Goal: Find specific page/section: Find specific page/section

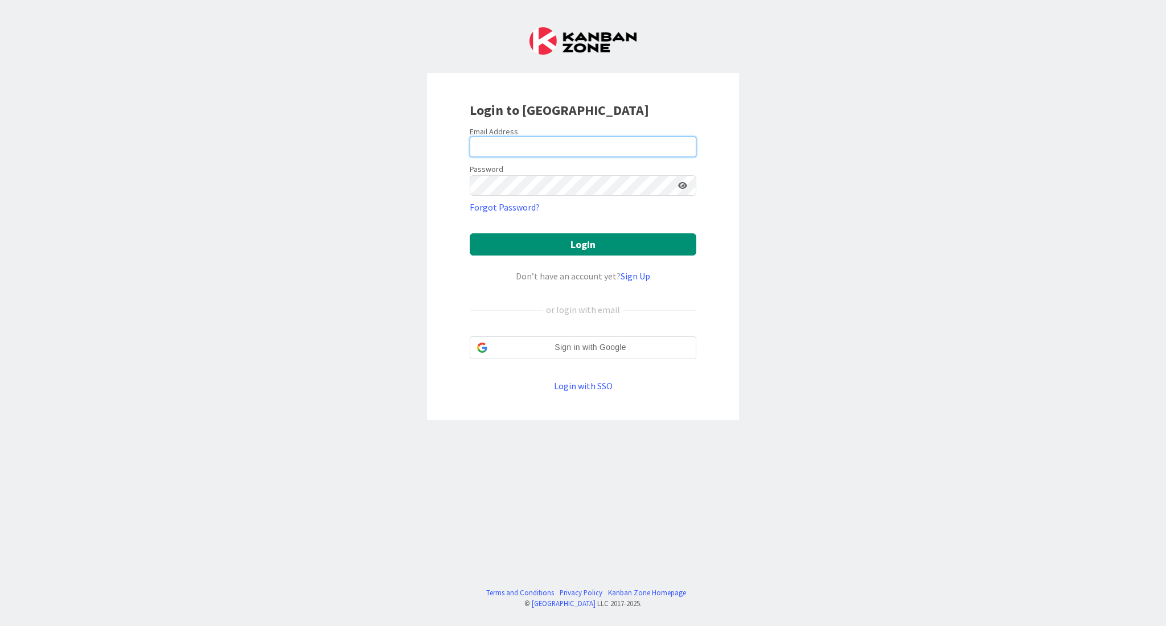
type input "[PERSON_NAME][EMAIL_ADDRESS][DOMAIN_NAME]"
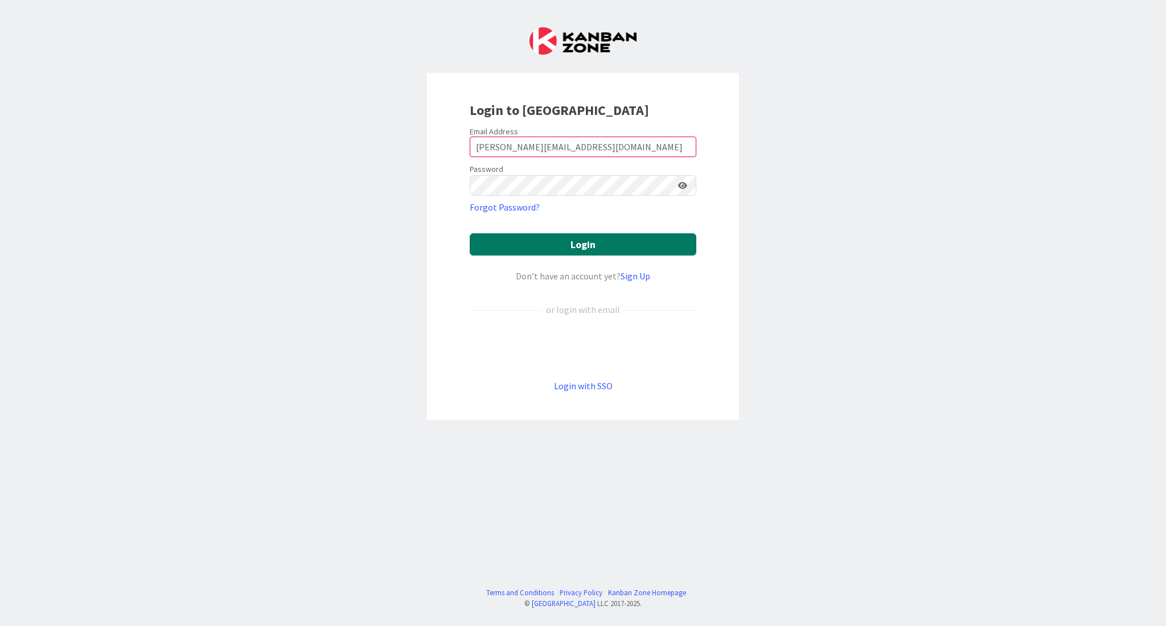
click at [653, 248] on button "Login" at bounding box center [583, 244] width 227 height 22
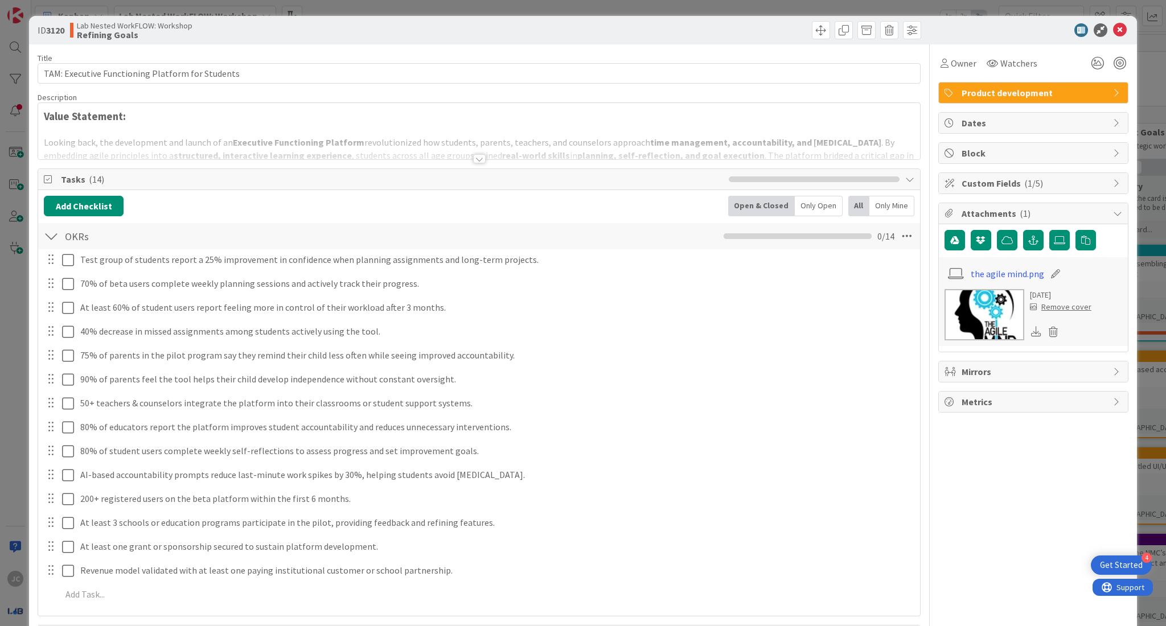
click at [936, 32] on div at bounding box center [1028, 30] width 202 height 14
click at [1113, 30] on icon at bounding box center [1120, 30] width 14 height 14
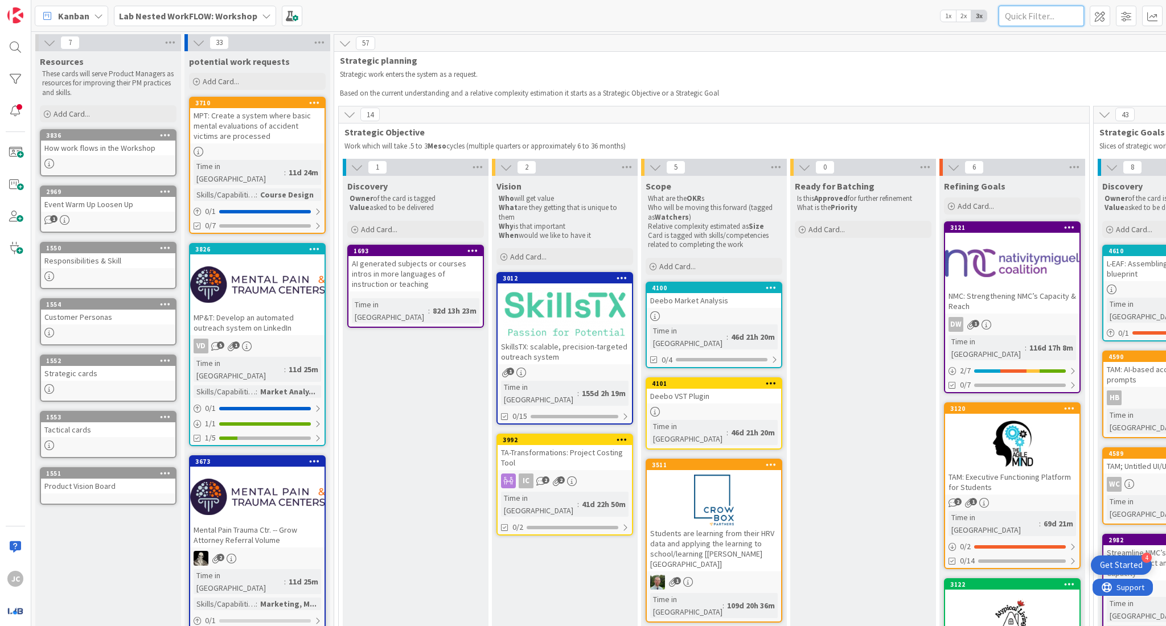
click at [1050, 13] on input "text" at bounding box center [1041, 16] width 85 height 20
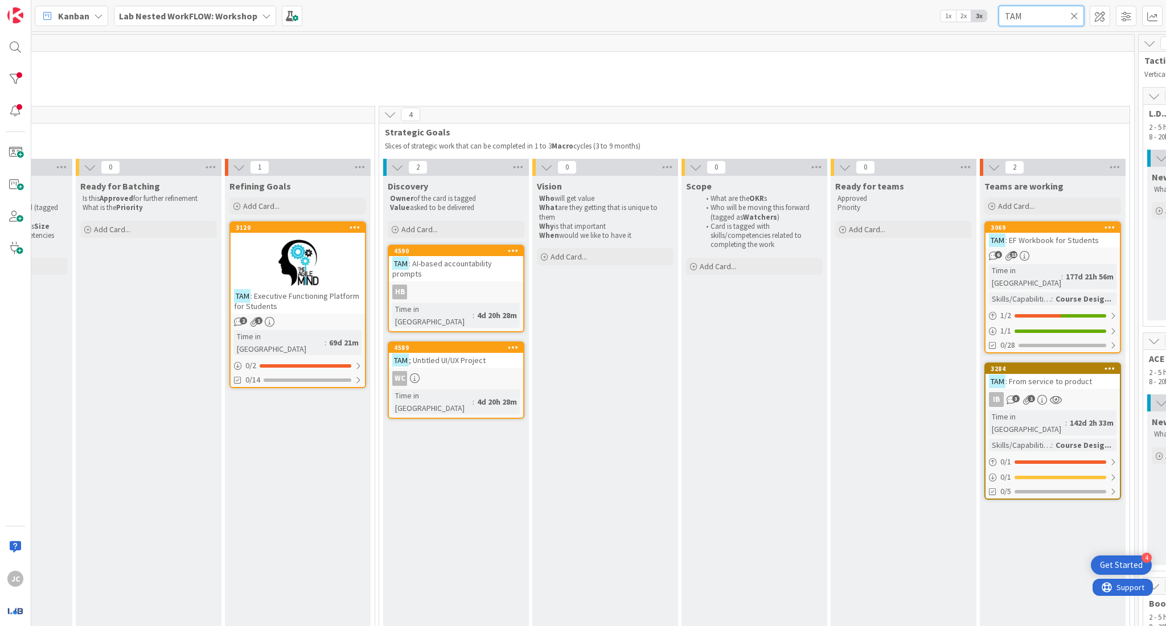
scroll to position [0, 804]
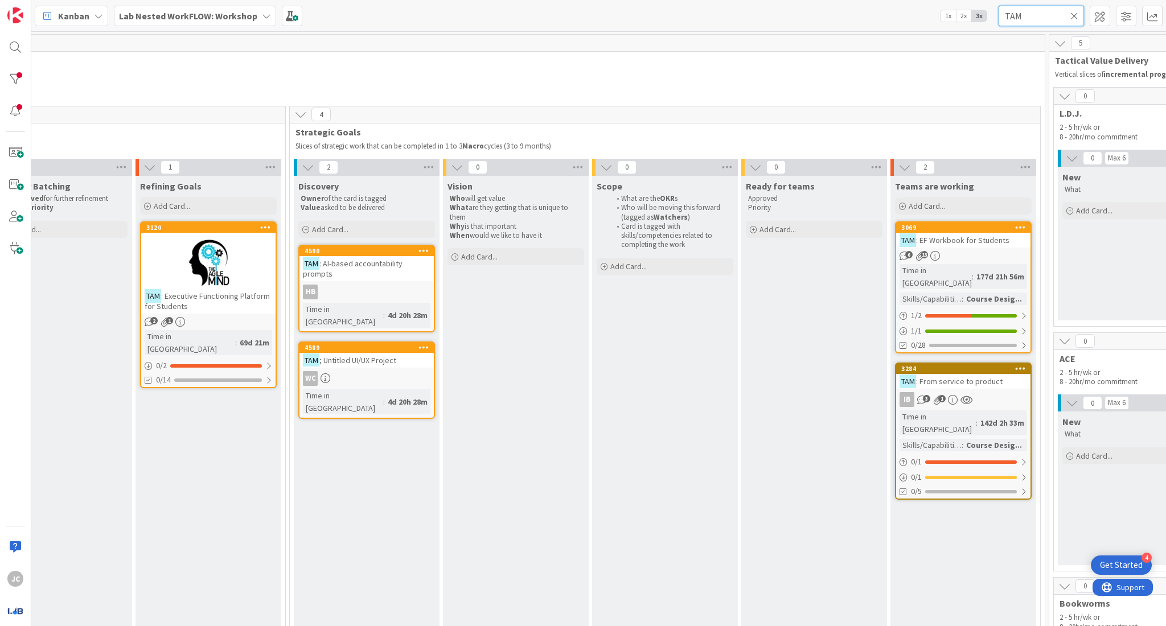
type input "TAM"
click at [154, 257] on div at bounding box center [208, 262] width 134 height 51
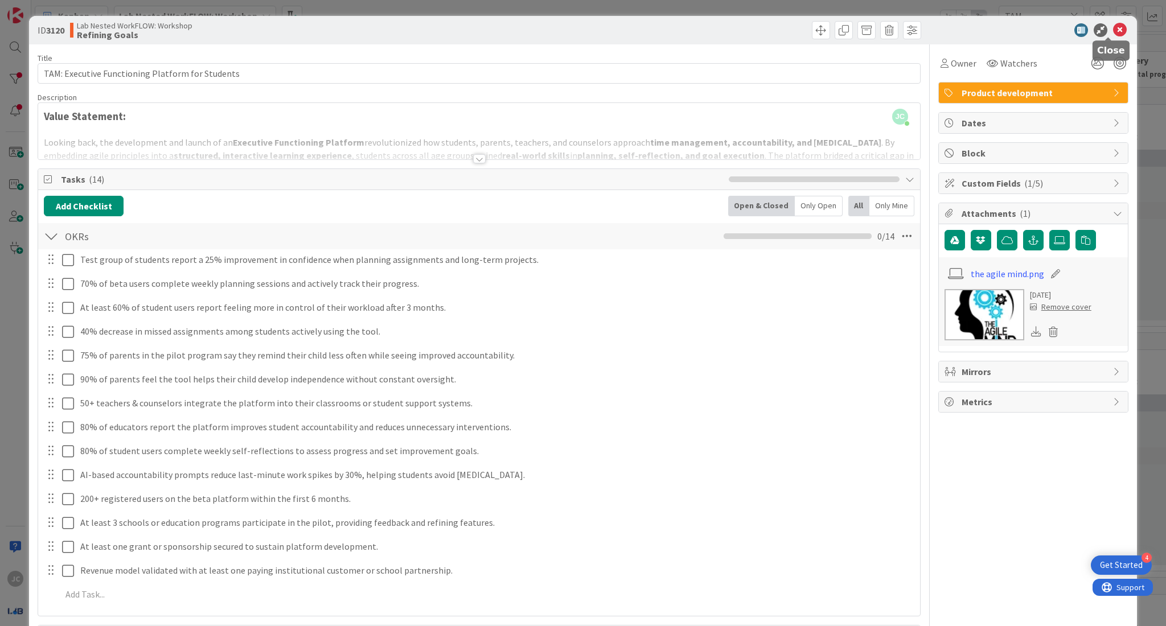
click at [1114, 26] on icon at bounding box center [1120, 30] width 14 height 14
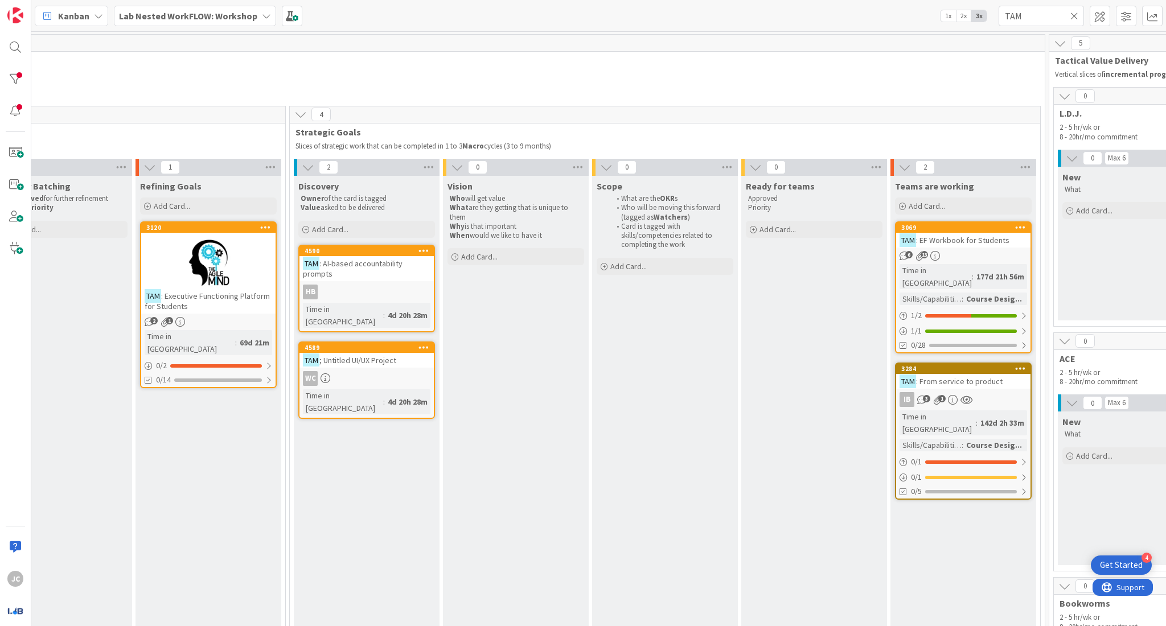
click at [993, 253] on div "6 13" at bounding box center [963, 256] width 134 height 10
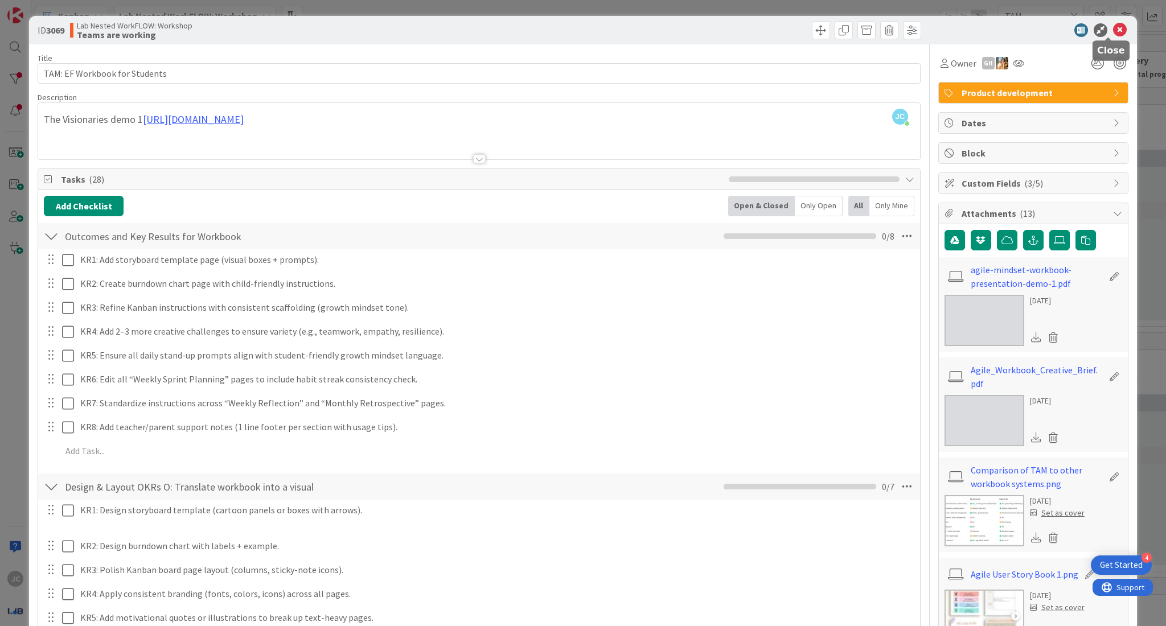
click at [1114, 28] on icon at bounding box center [1120, 30] width 14 height 14
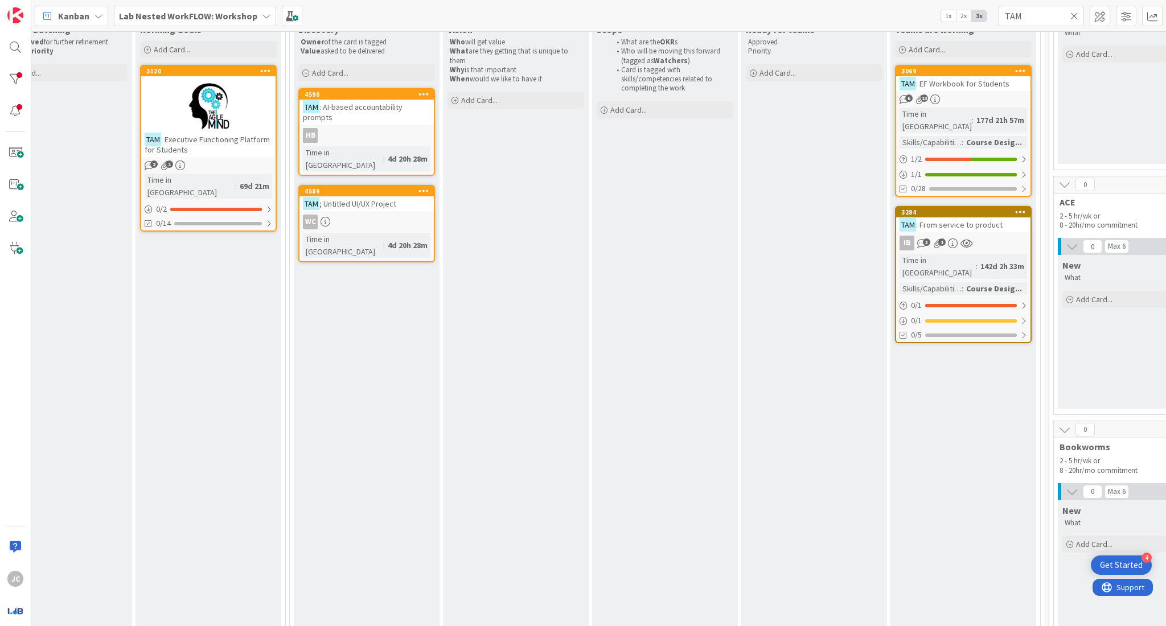
scroll to position [171, 804]
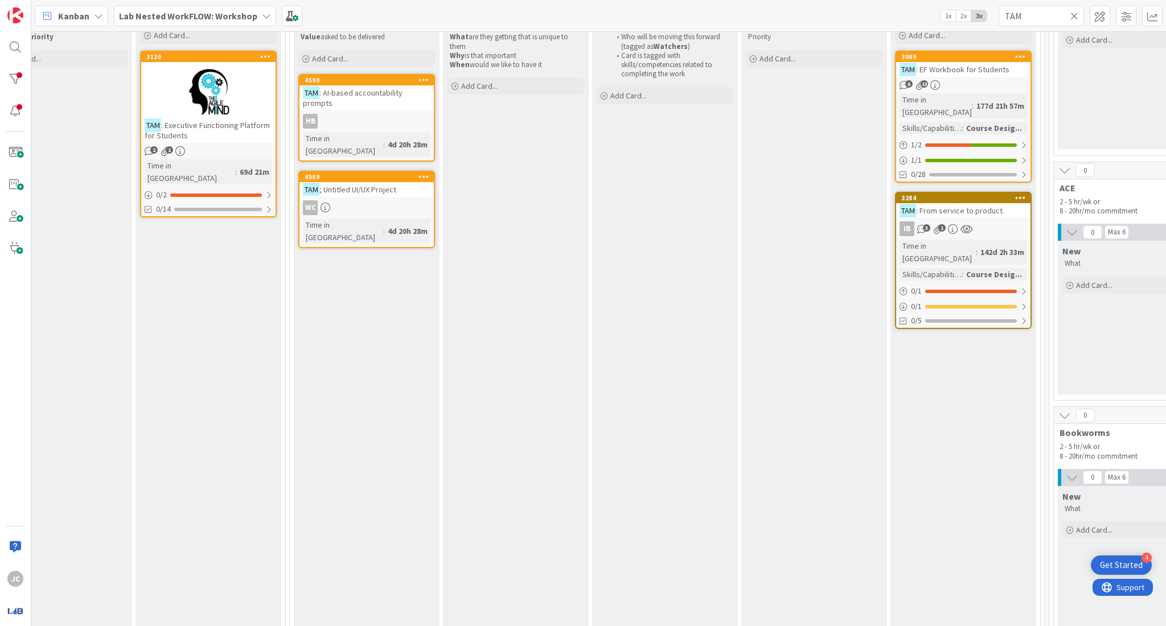
click at [976, 206] on span ": From service to product" at bounding box center [959, 211] width 87 height 10
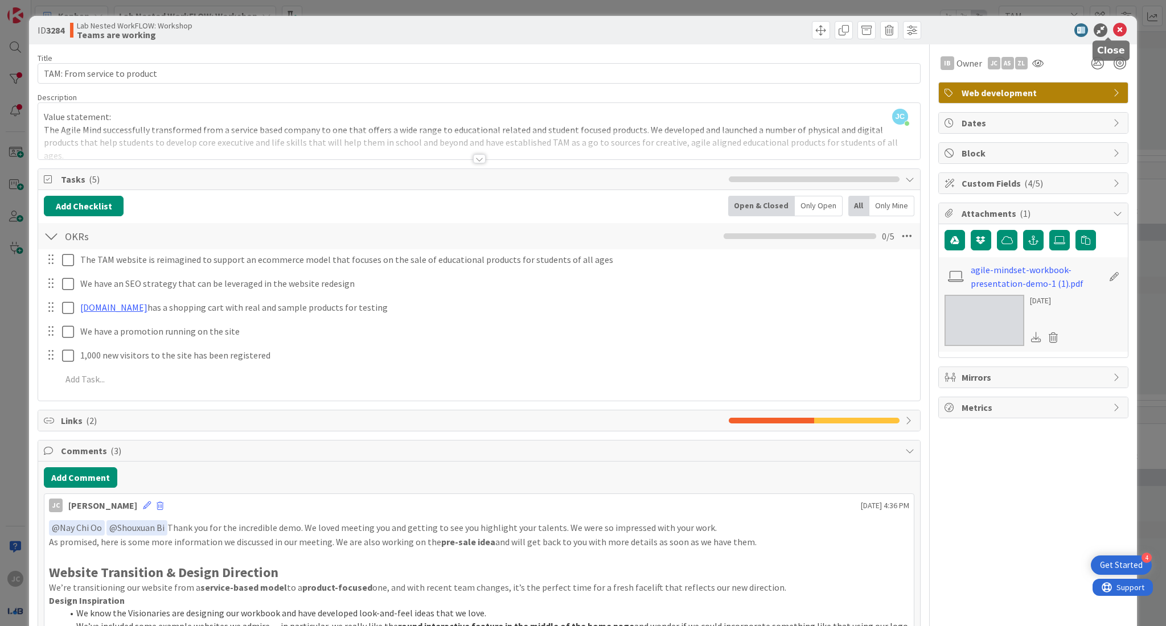
click at [1113, 35] on icon at bounding box center [1120, 30] width 14 height 14
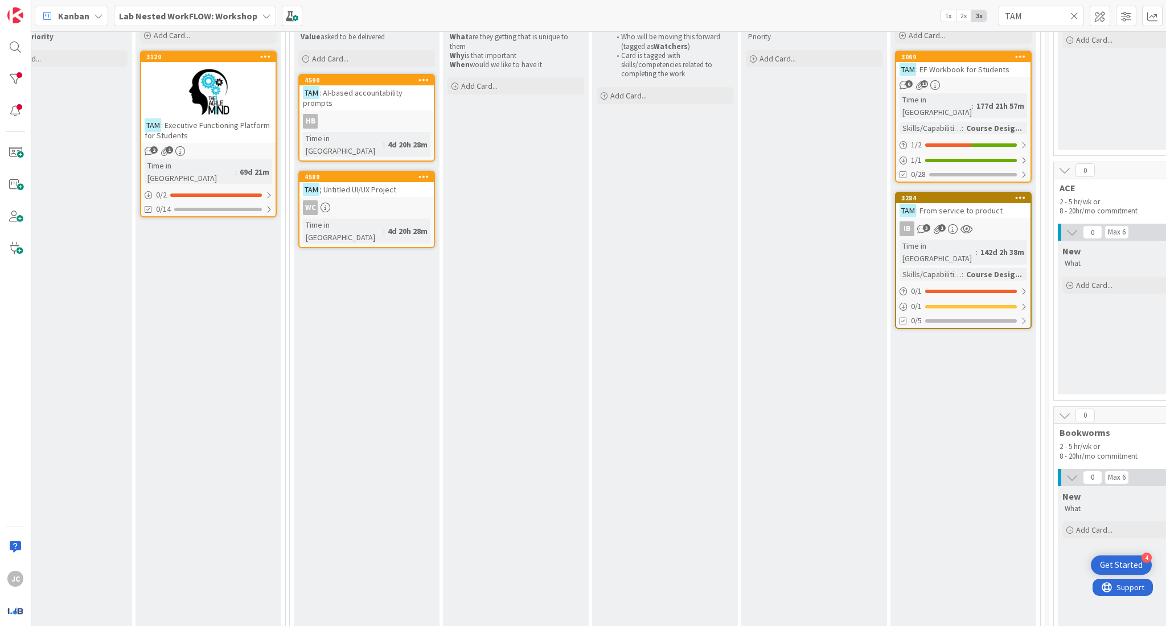
click at [971, 71] on span ": EF Workbook for Students" at bounding box center [962, 69] width 93 height 10
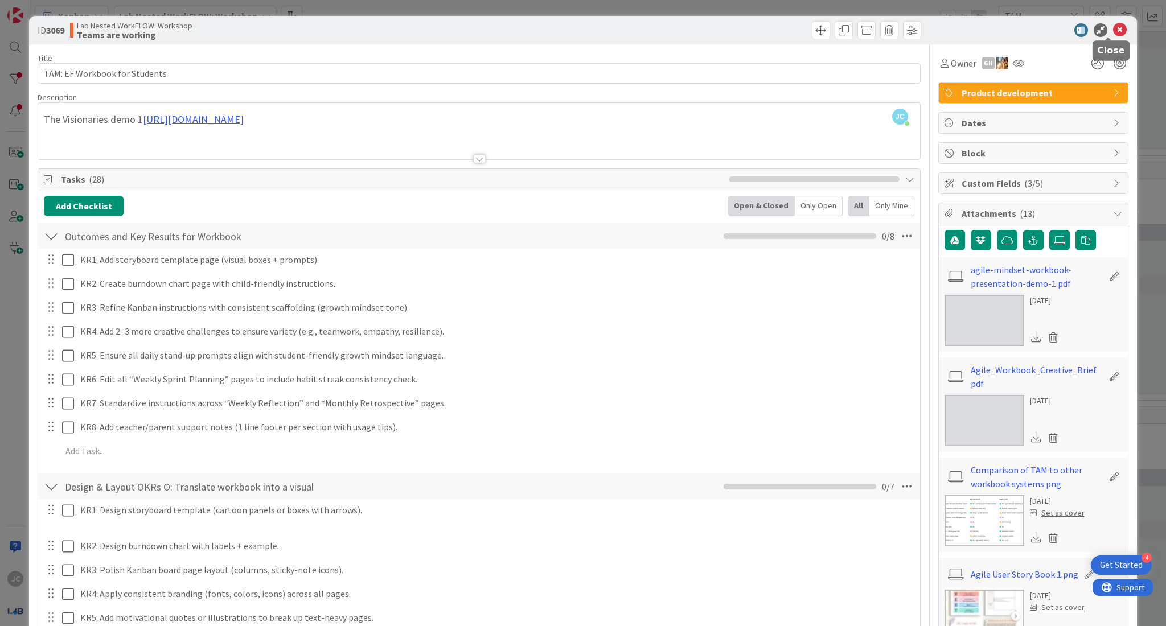
click at [1113, 31] on icon at bounding box center [1120, 30] width 14 height 14
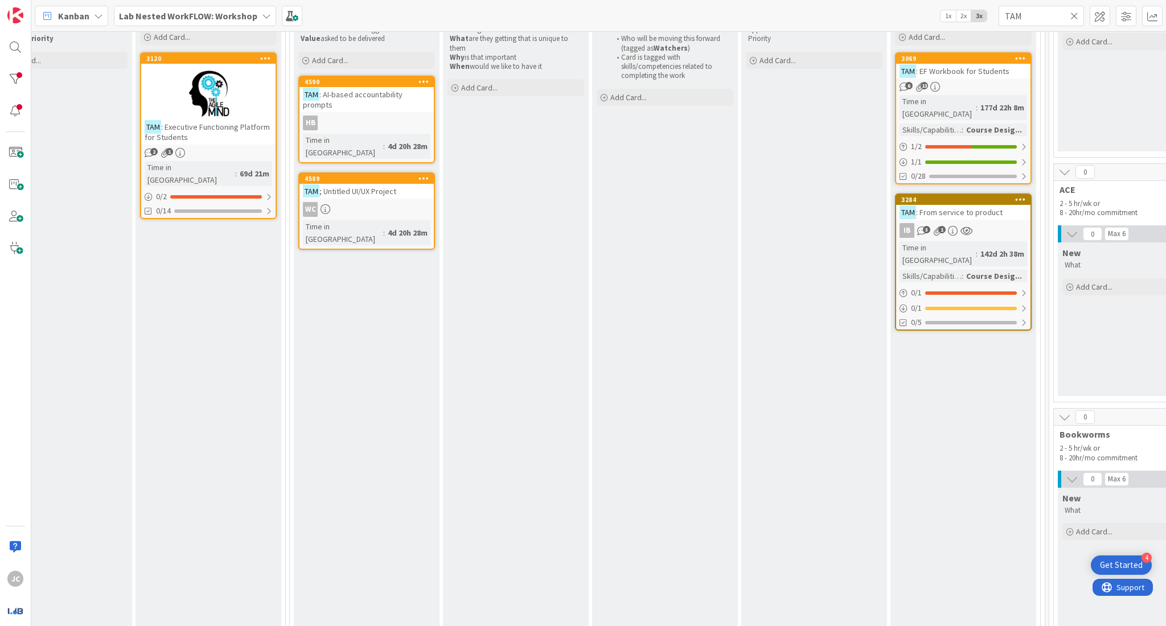
scroll to position [0, 804]
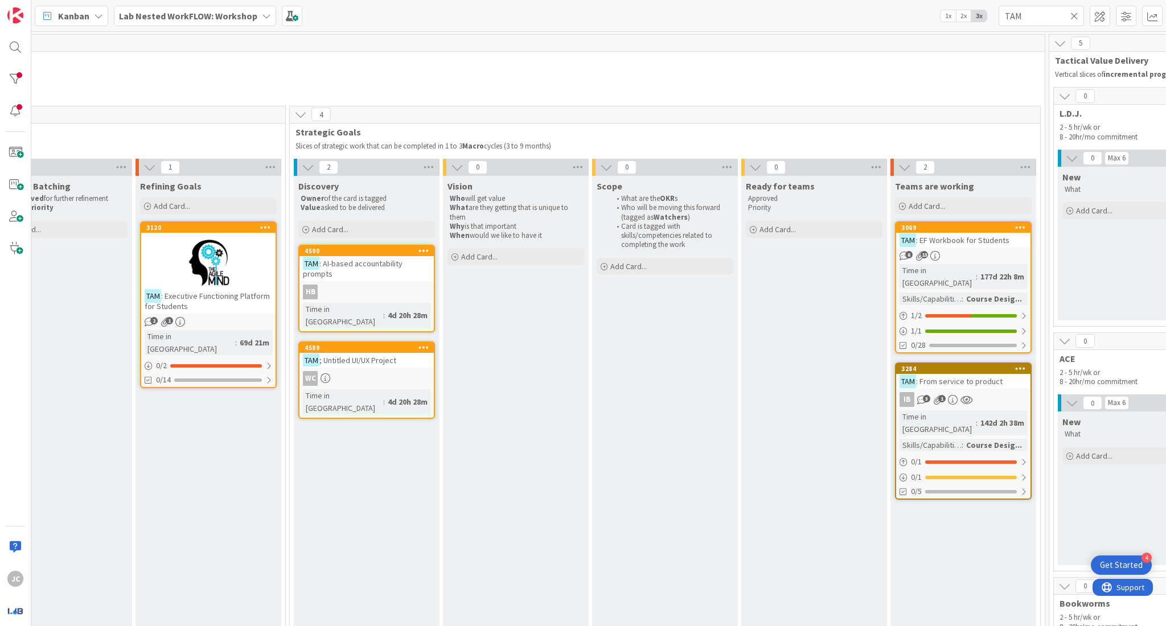
click at [215, 309] on div "TAM : Executive Functioning Platform for Students" at bounding box center [208, 301] width 134 height 25
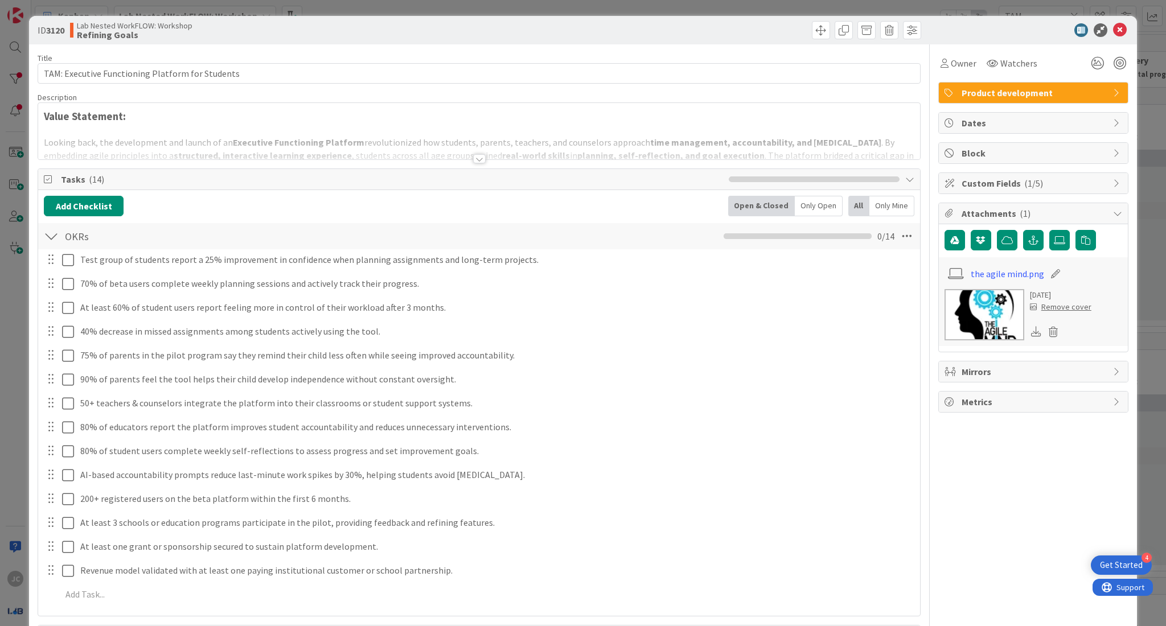
click at [474, 157] on div at bounding box center [479, 158] width 13 height 9
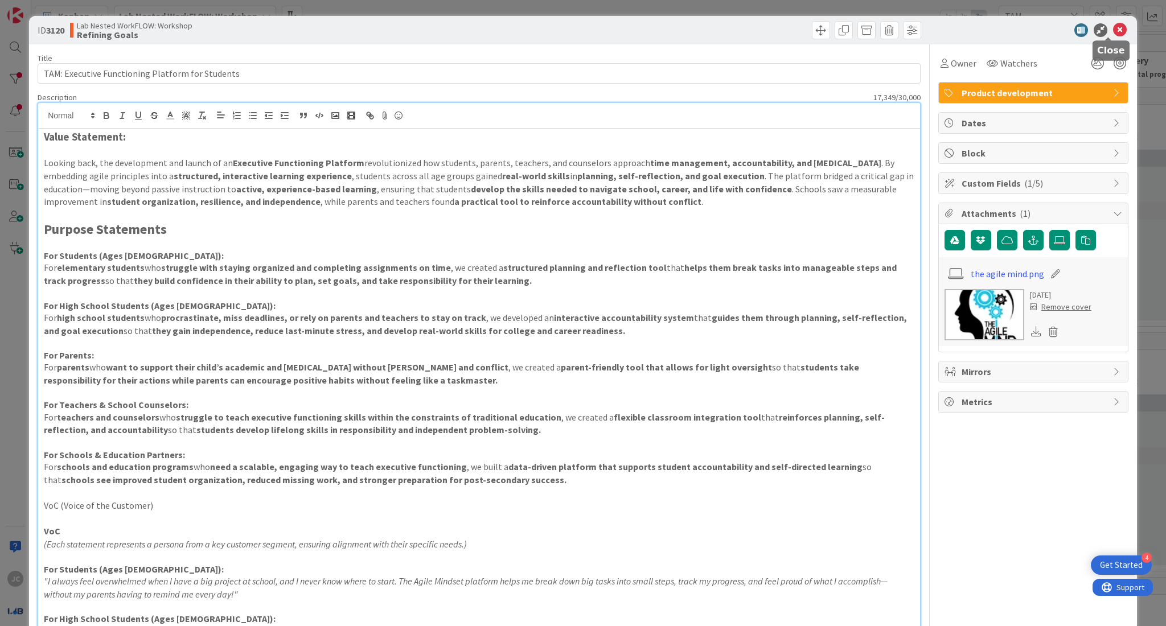
click at [1113, 32] on icon at bounding box center [1120, 30] width 14 height 14
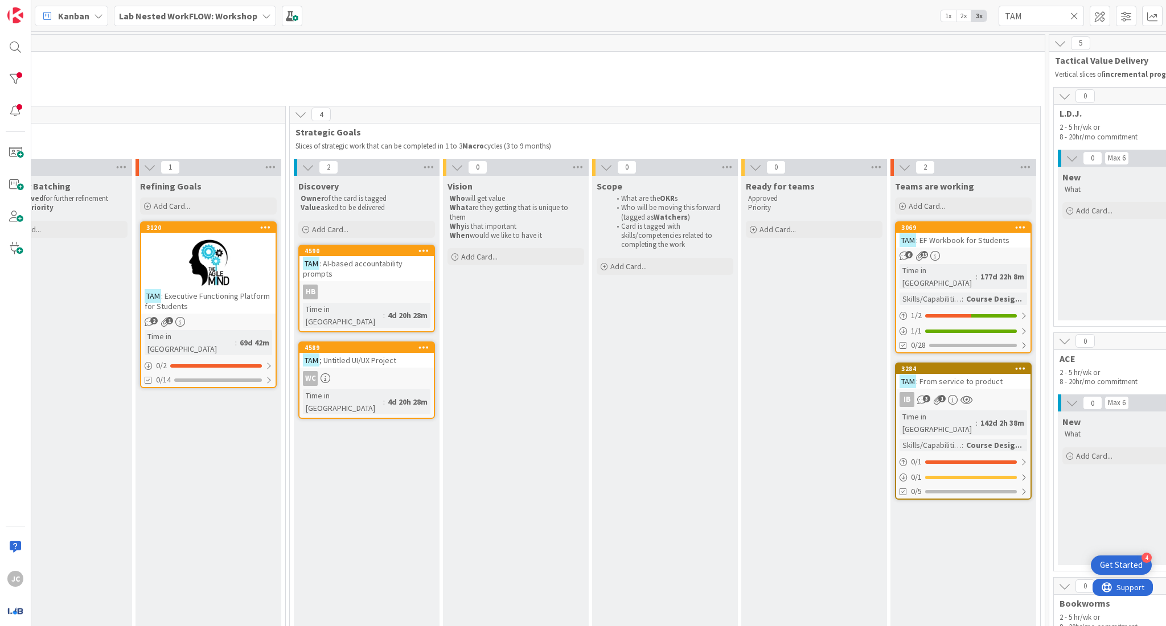
click at [225, 251] on div at bounding box center [208, 262] width 134 height 51
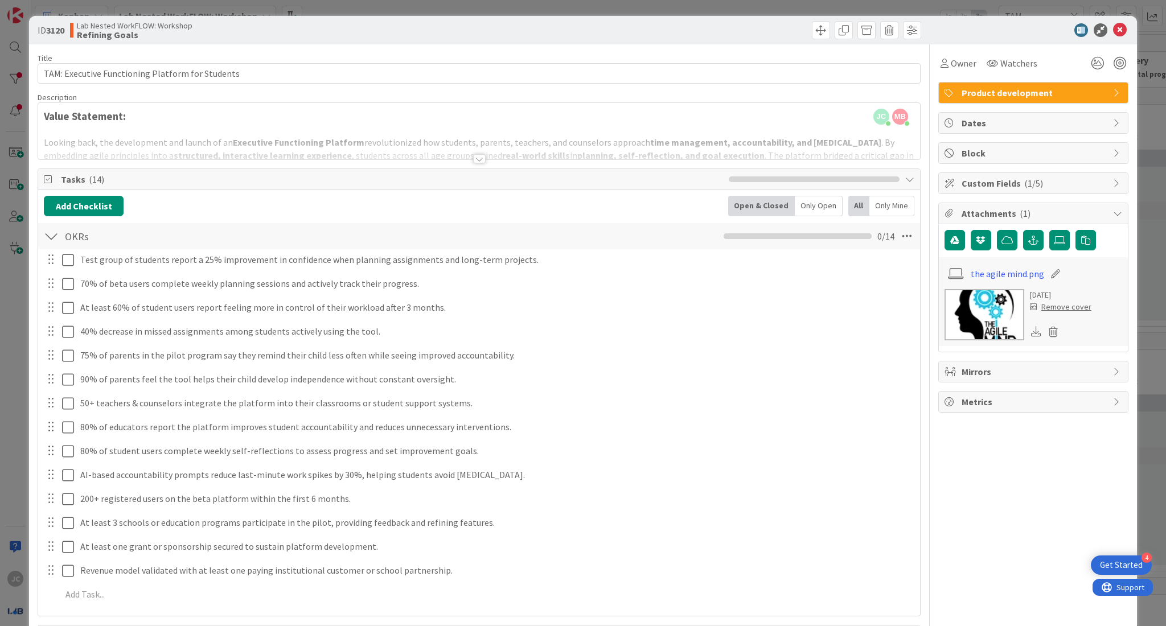
click at [473, 162] on div at bounding box center [479, 158] width 13 height 9
